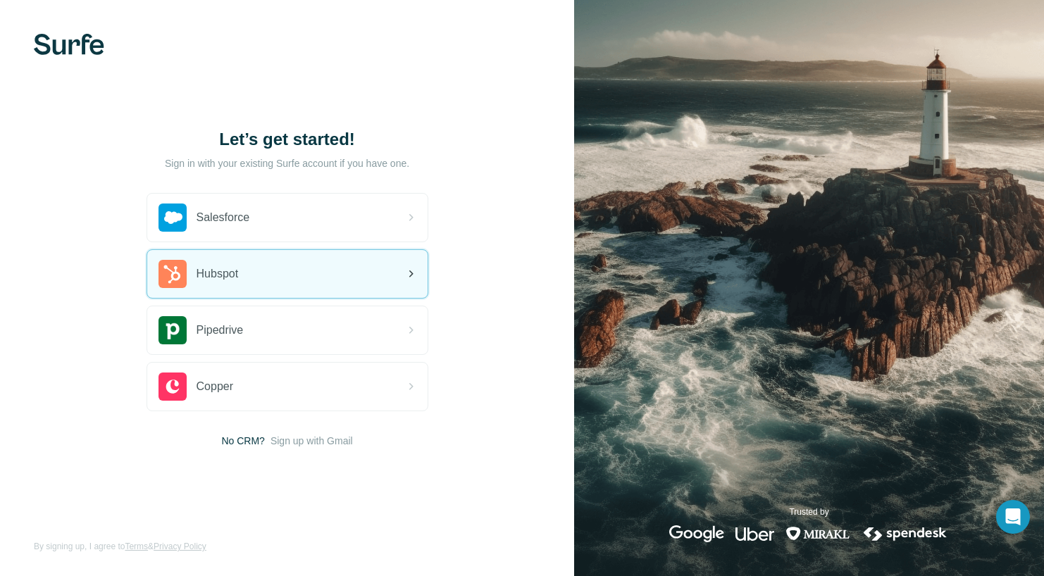
click at [297, 274] on div "Hubspot" at bounding box center [287, 274] width 280 height 48
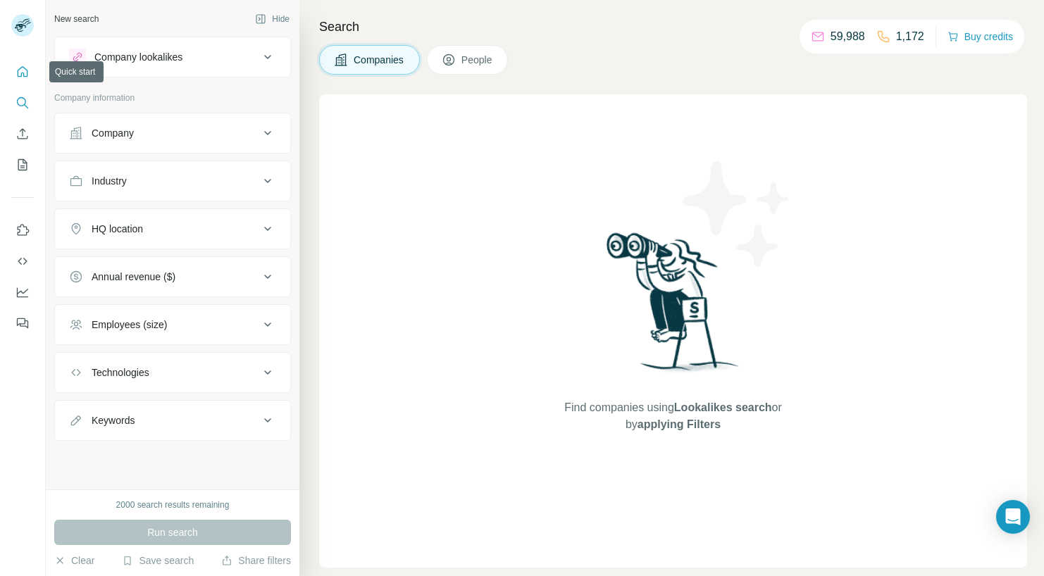
click at [25, 74] on icon "Quick start" at bounding box center [23, 72] width 14 height 14
click at [14, 70] on button "Quick start" at bounding box center [22, 71] width 23 height 25
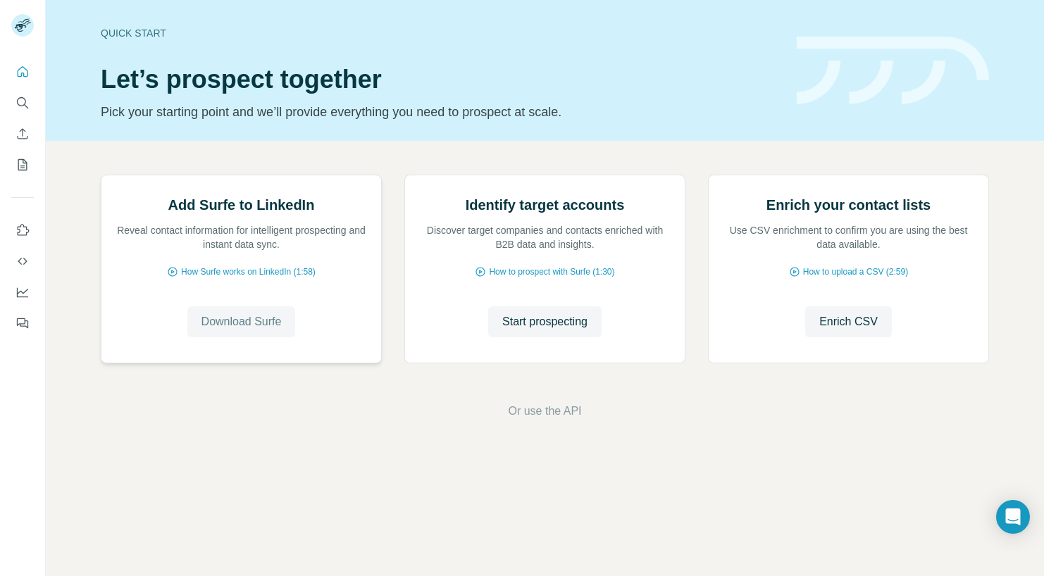
click at [230, 338] on button "Download Surfe" at bounding box center [241, 322] width 109 height 31
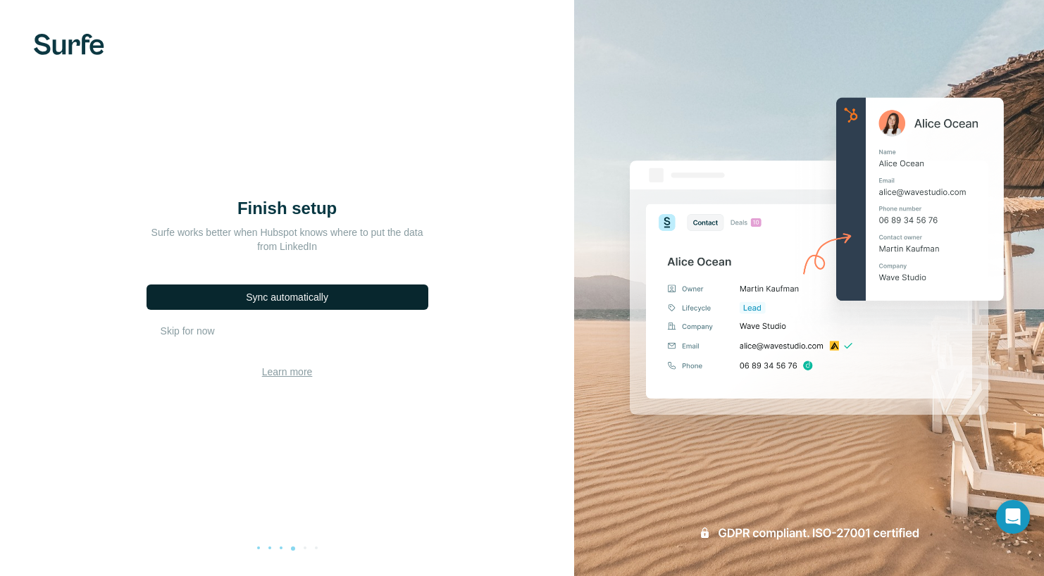
click at [300, 295] on div "Sync automatically" at bounding box center [287, 297] width 82 height 14
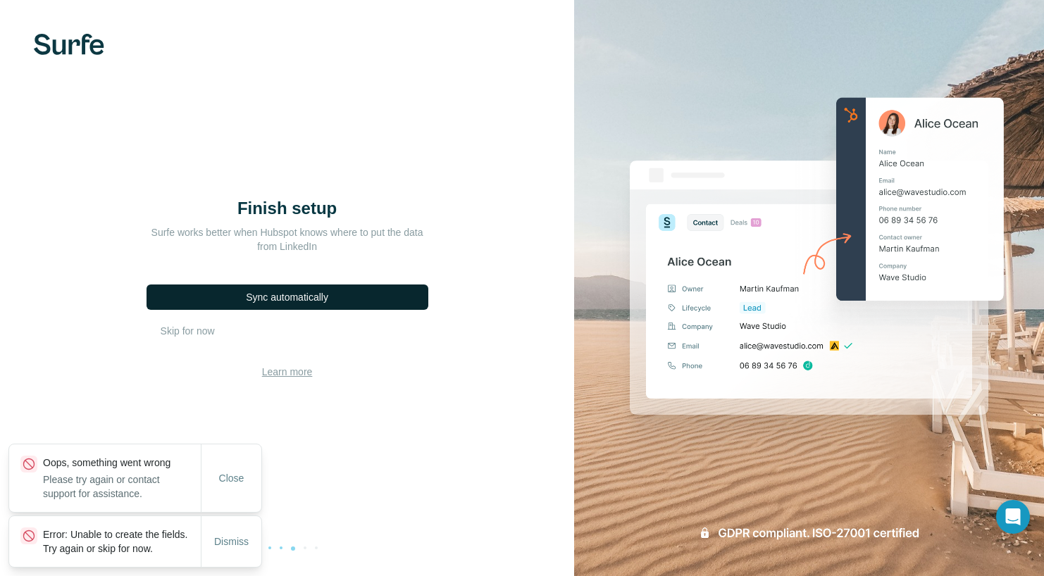
click at [292, 295] on div "Sync automatically" at bounding box center [287, 297] width 82 height 14
click at [226, 535] on span "Dismiss" at bounding box center [231, 542] width 35 height 14
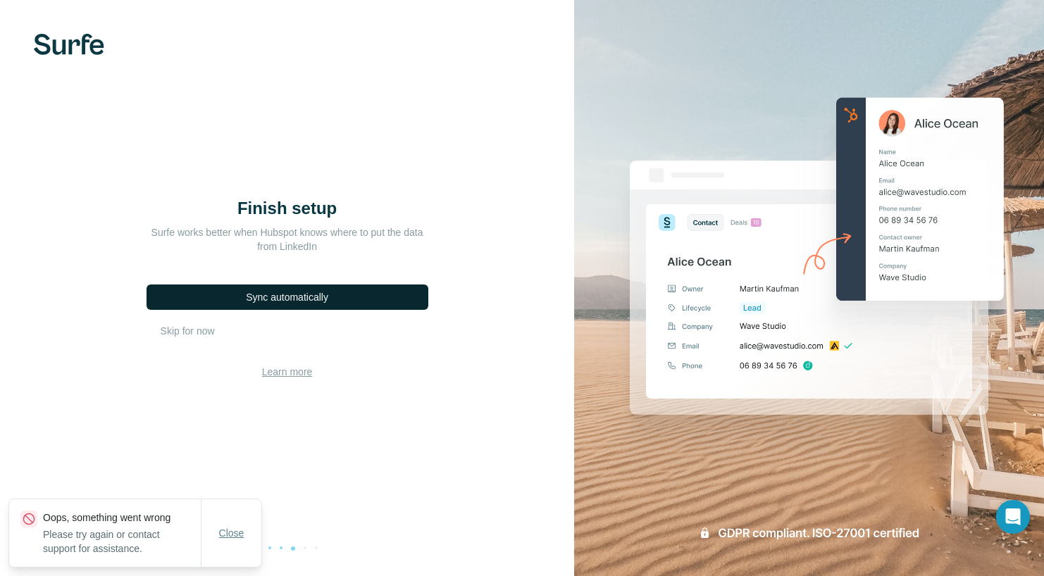
click at [233, 531] on span "Close" at bounding box center [231, 533] width 25 height 14
click at [283, 374] on button "Learn more" at bounding box center [287, 372] width 51 height 14
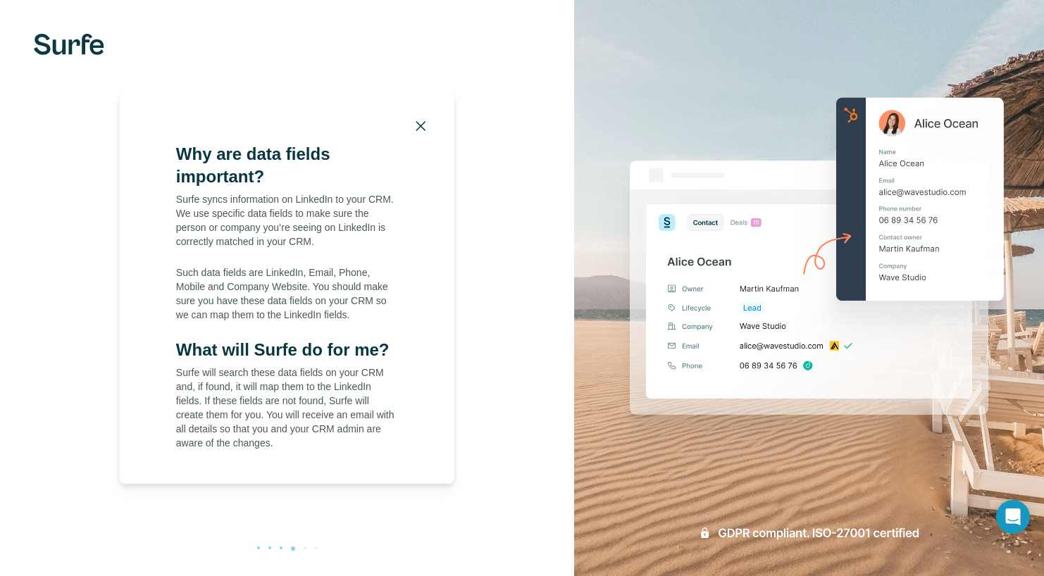
click at [423, 121] on icon "button" at bounding box center [422, 126] width 10 height 10
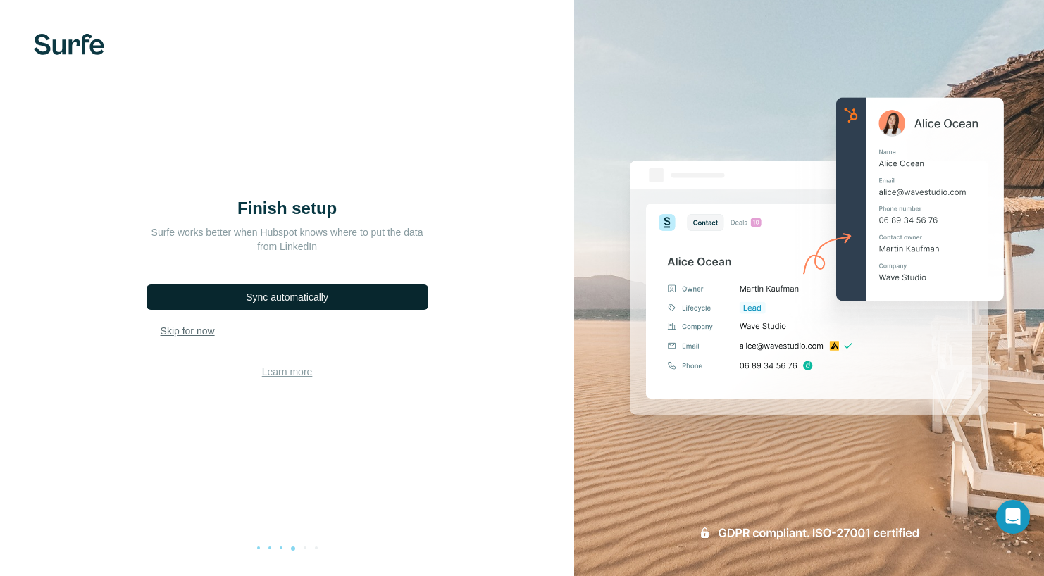
click at [170, 325] on span "Skip for now" at bounding box center [188, 331] width 54 height 14
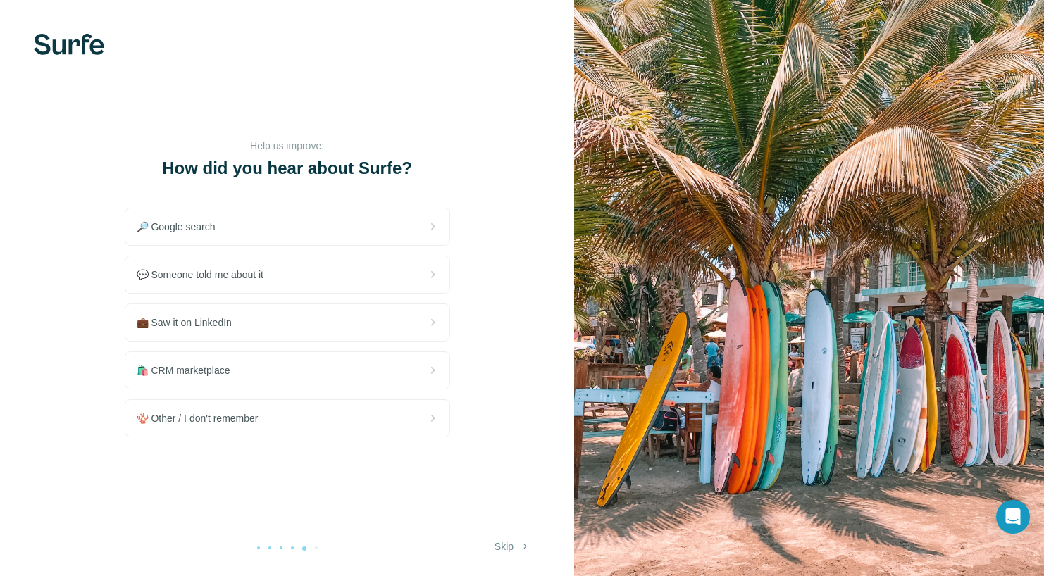
click at [499, 545] on button "Skip" at bounding box center [513, 546] width 56 height 25
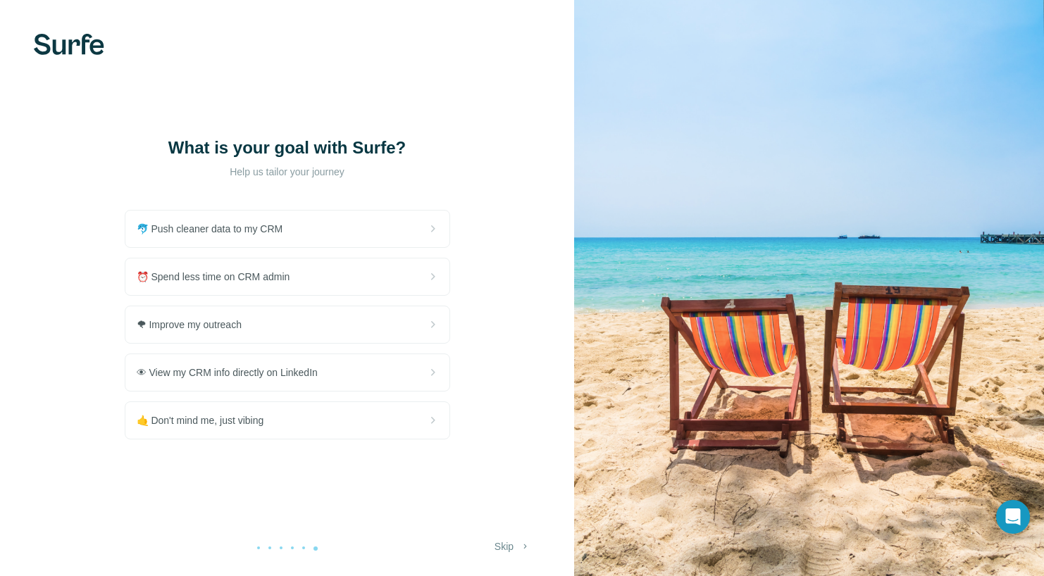
click at [510, 544] on button "Skip" at bounding box center [513, 546] width 56 height 25
